Goal: Information Seeking & Learning: Learn about a topic

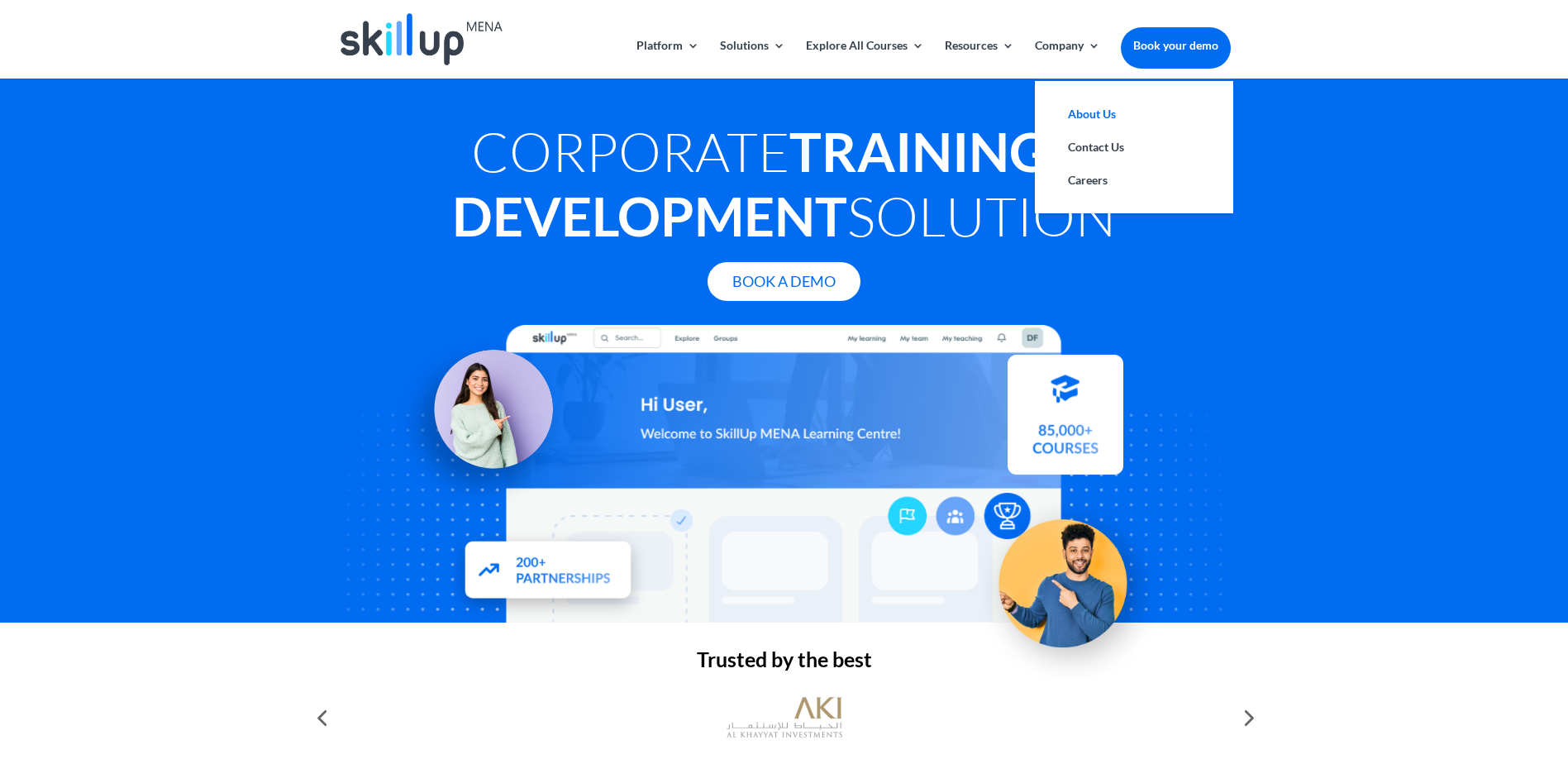
click at [1078, 116] on link "About Us" at bounding box center [1134, 114] width 165 height 33
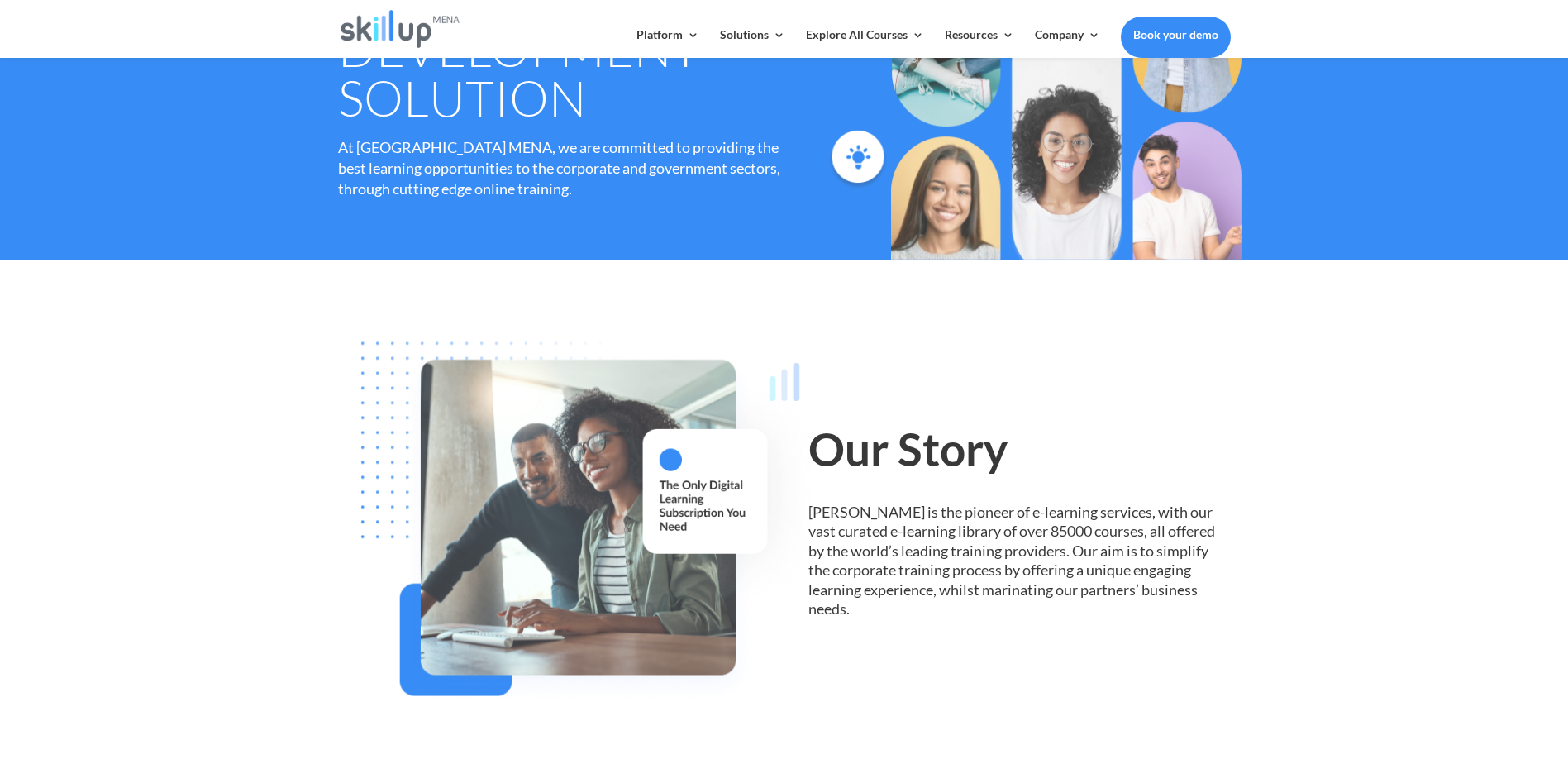
scroll to position [248, 0]
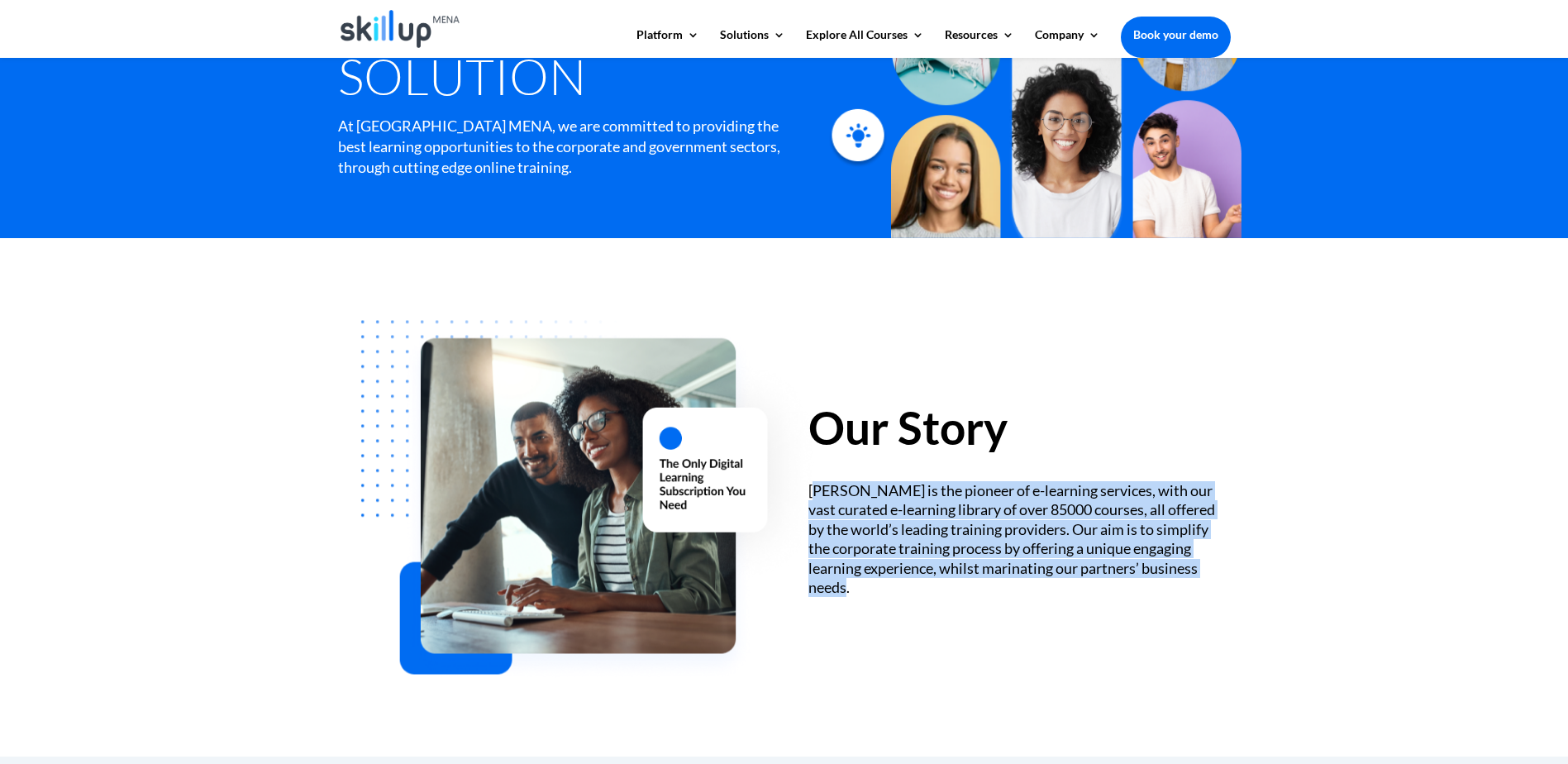
drag, startPoint x: 812, startPoint y: 491, endPoint x: 1235, endPoint y: 564, distance: 429.3
click at [1235, 564] on div "Our Story [PERSON_NAME] is the pioneer of e-learning services, with our vast cu…" at bounding box center [784, 496] width 1568 height 518
copy div "killUp MENA is the pioneer of e-learning services, with our vast curated e-lear…"
drag, startPoint x: 809, startPoint y: 486, endPoint x: 1250, endPoint y: 576, distance: 450.1
click at [1250, 576] on div "Our Story [PERSON_NAME] is the pioneer of e-learning services, with our vast cu…" at bounding box center [784, 496] width 1568 height 518
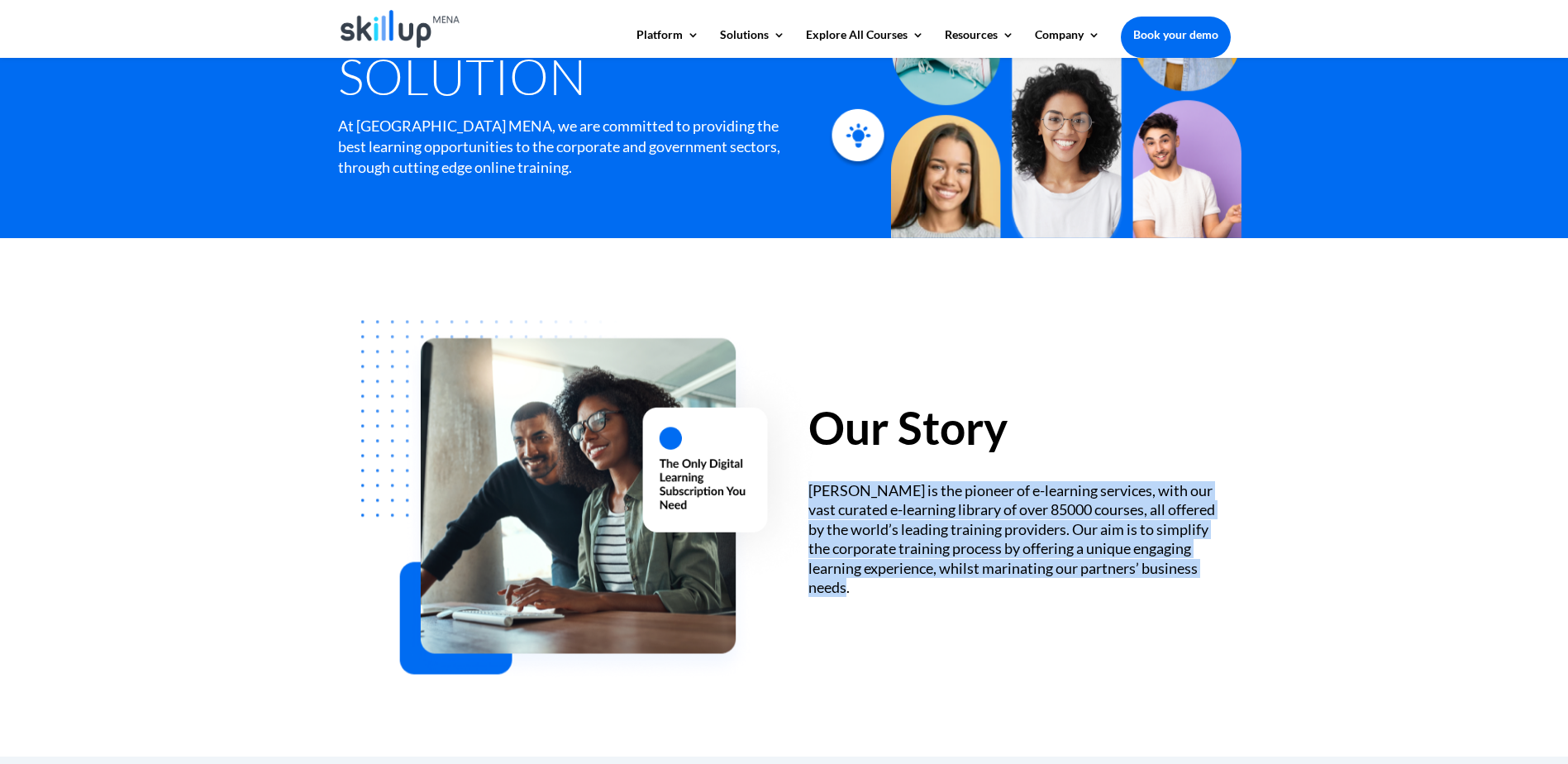
copy div "[PERSON_NAME] is the pioneer of e-learning services, with our vast curated e-le…"
click at [1048, 520] on div "[PERSON_NAME] is the pioneer of e-learning services, with our vast curated e-le…" at bounding box center [1018, 539] width 422 height 116
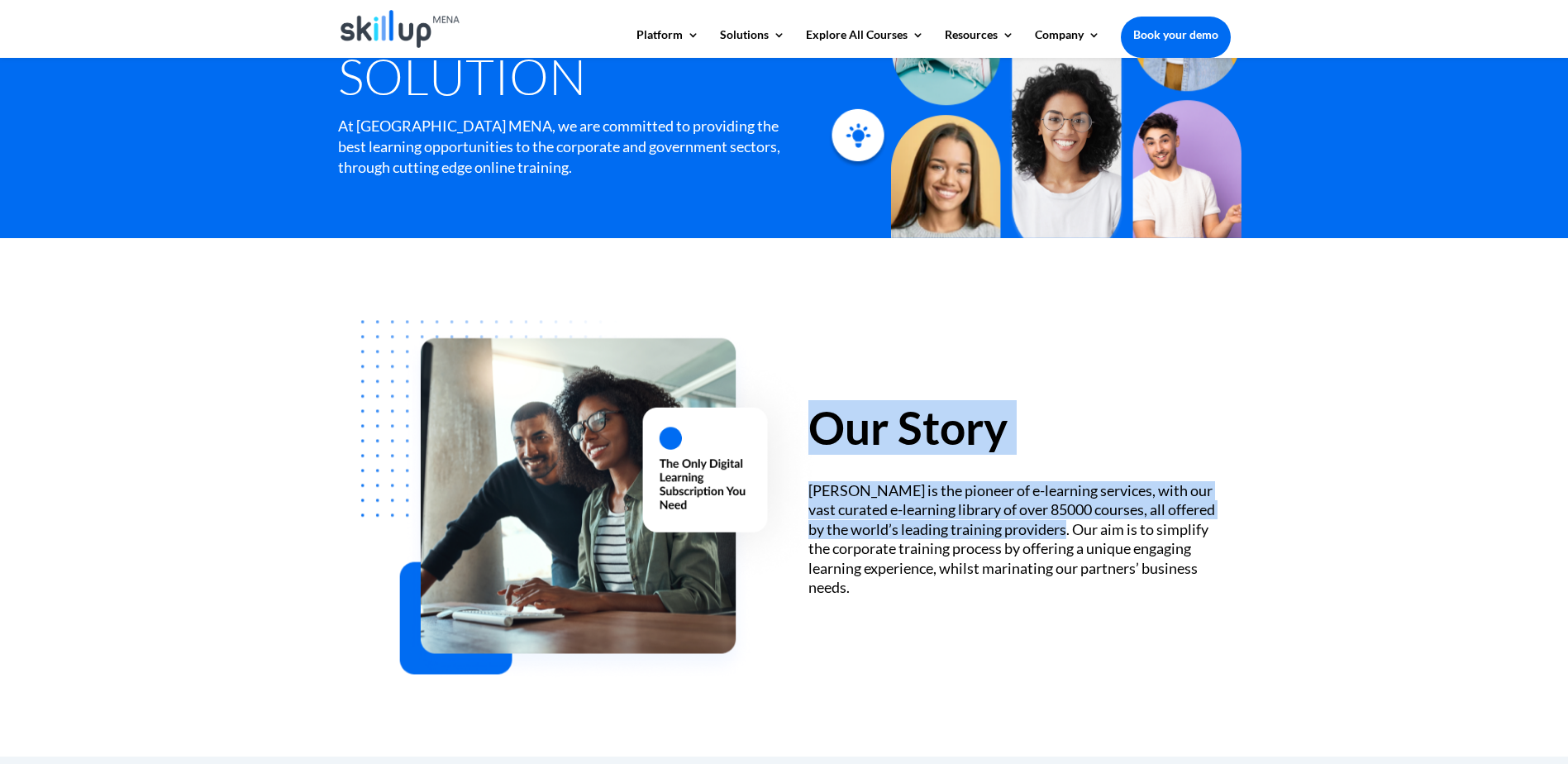
drag, startPoint x: 1053, startPoint y: 533, endPoint x: 806, endPoint y: 494, distance: 250.1
click at [806, 494] on div "Our Story [PERSON_NAME] is the pioneer of e-learning services, with our vast cu…" at bounding box center [785, 497] width 893 height 429
copy div "Our Story [PERSON_NAME] is the pioneer of e-learning services, with our vast cu…"
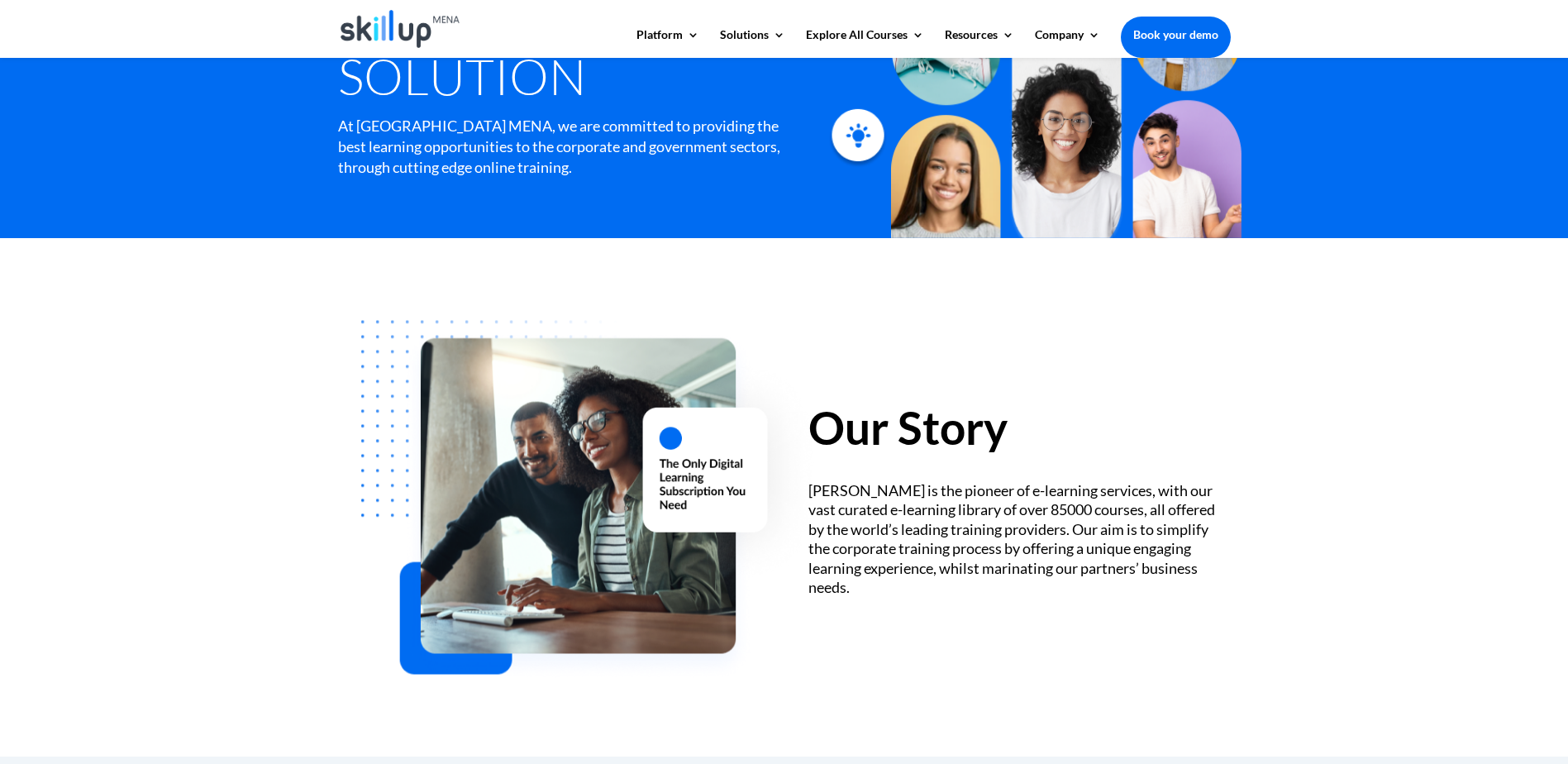
click at [1066, 530] on div "[PERSON_NAME] is the pioneer of e-learning services, with our vast curated e-le…" at bounding box center [1018, 539] width 422 height 116
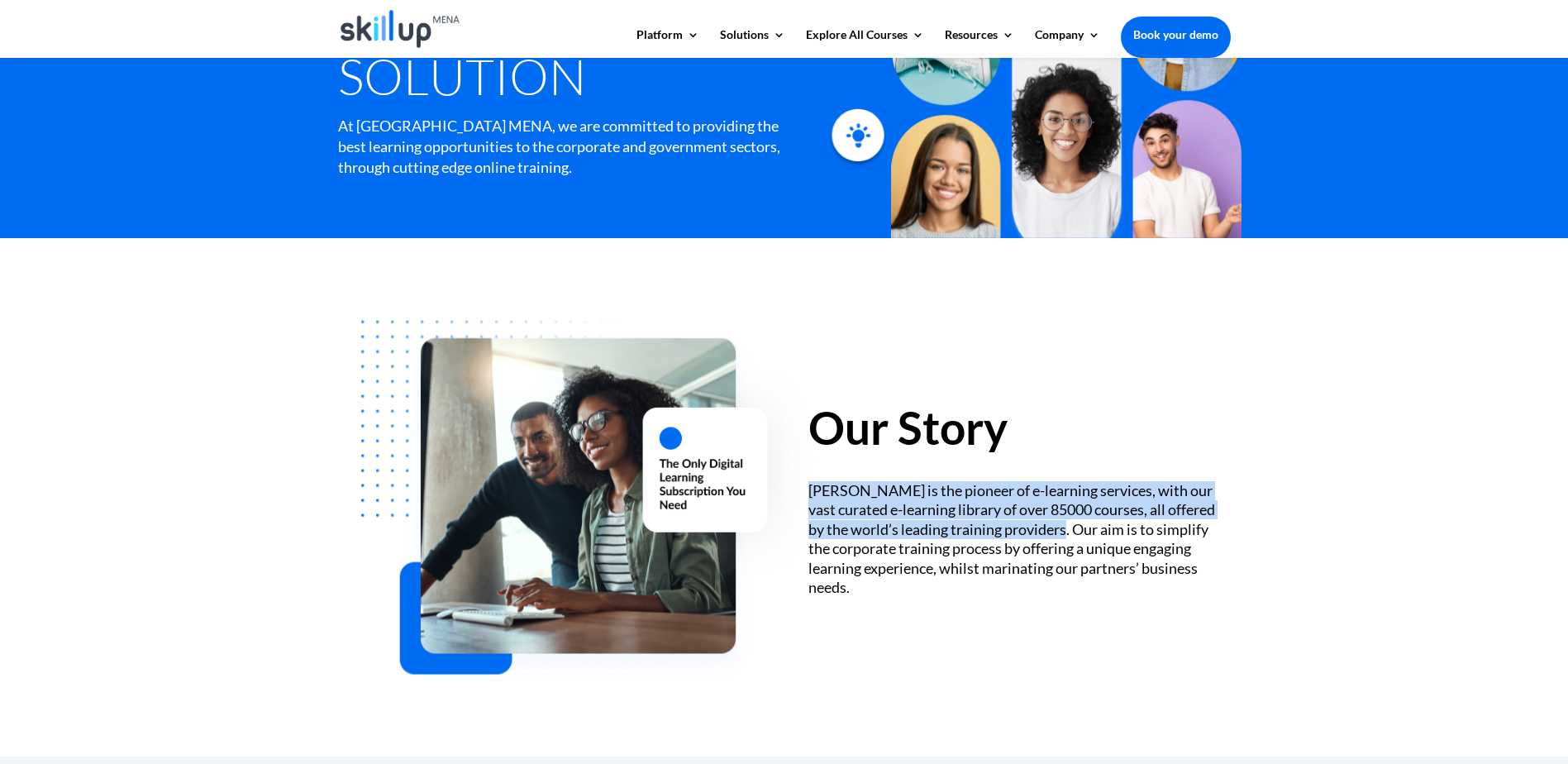
drag, startPoint x: 1053, startPoint y: 532, endPoint x: 811, endPoint y: 495, distance: 244.8
click at [811, 495] on div "[PERSON_NAME] is the pioneer of e-learning services, with our vast curated e-le…" at bounding box center [1018, 539] width 422 height 116
copy div "[PERSON_NAME] is the pioneer of e-learning services, with our vast curated e-le…"
